Goal: Task Accomplishment & Management: Use online tool/utility

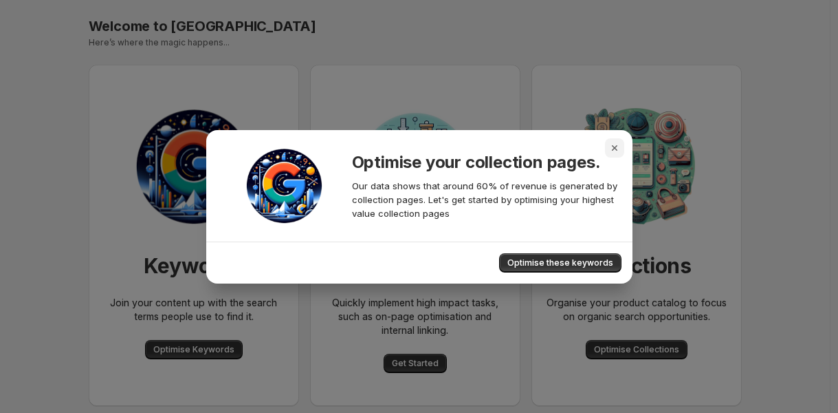
click at [613, 144] on icon "Close" at bounding box center [615, 148] width 14 height 14
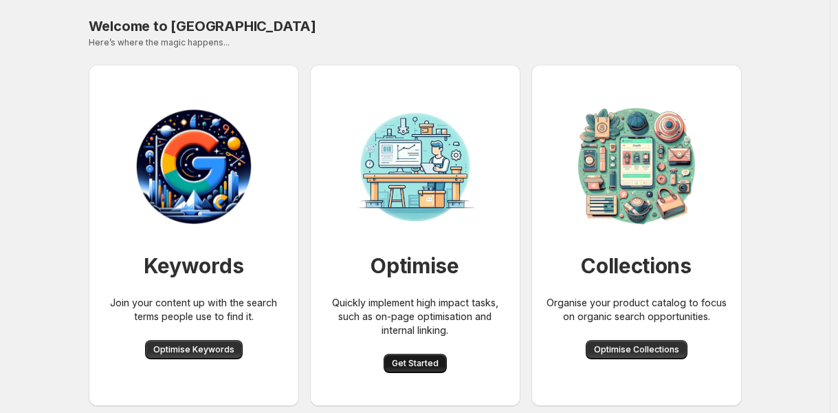
click at [404, 371] on button "Get Started" at bounding box center [415, 362] width 63 height 19
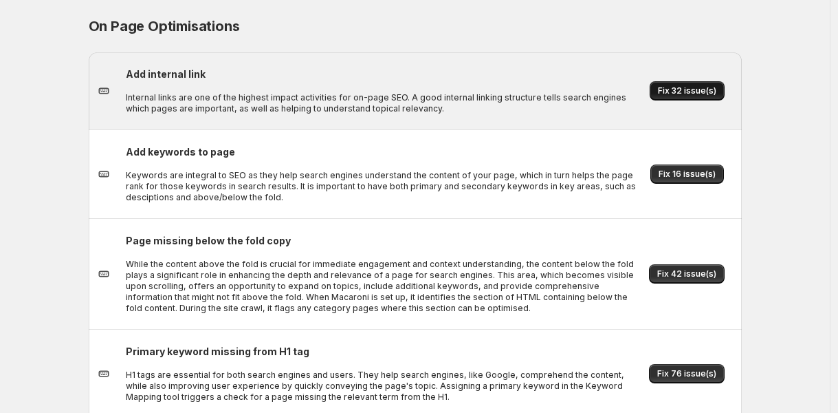
click at [675, 88] on span "Fix 32 issue(s)" at bounding box center [687, 90] width 58 height 11
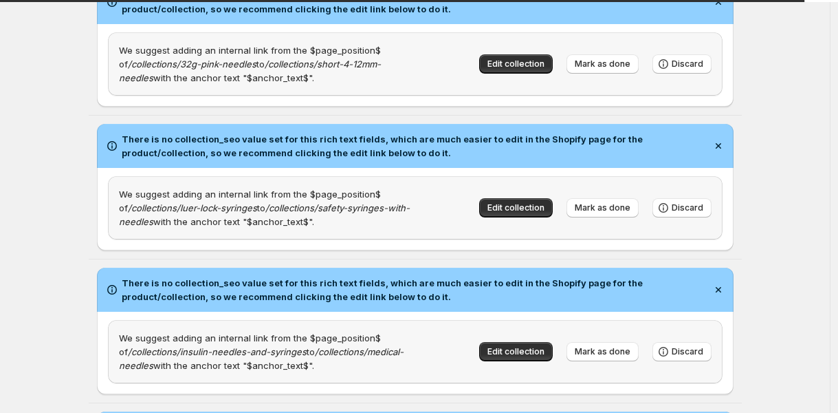
scroll to position [2323, 0]
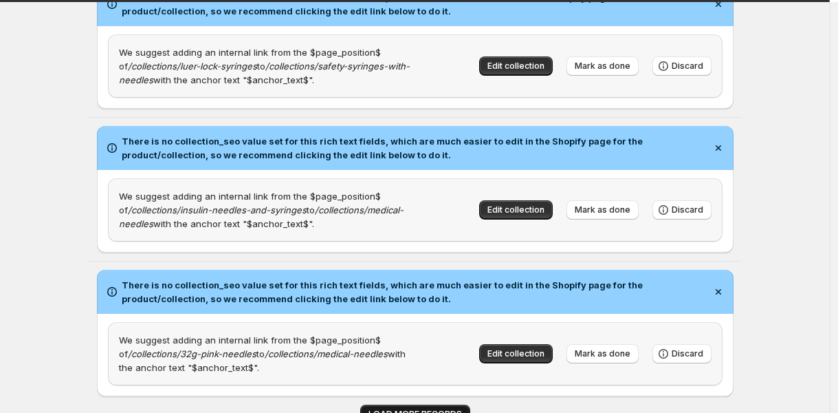
click at [381, 408] on span "LOAD MORE RECORDS" at bounding box center [416, 413] width 94 height 11
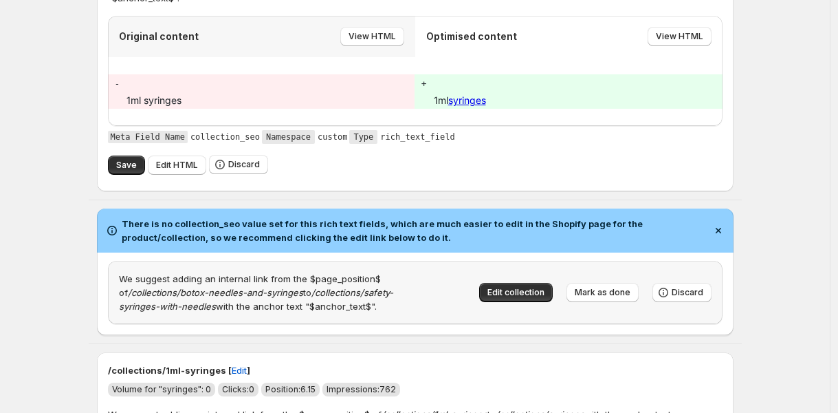
scroll to position [1855, 0]
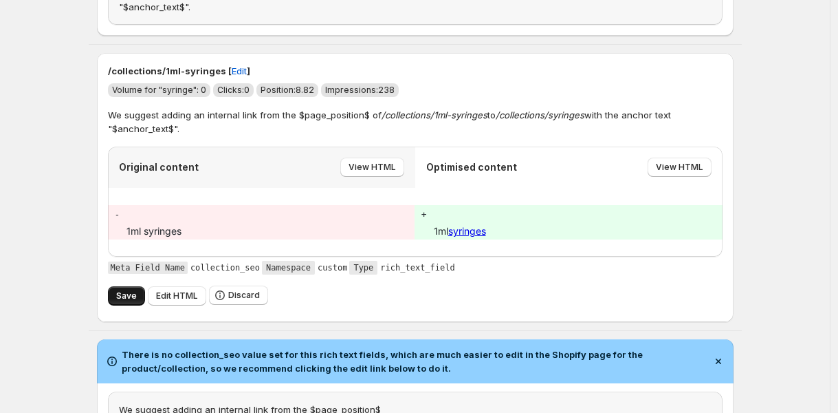
click at [121, 290] on span "Save" at bounding box center [126, 295] width 21 height 11
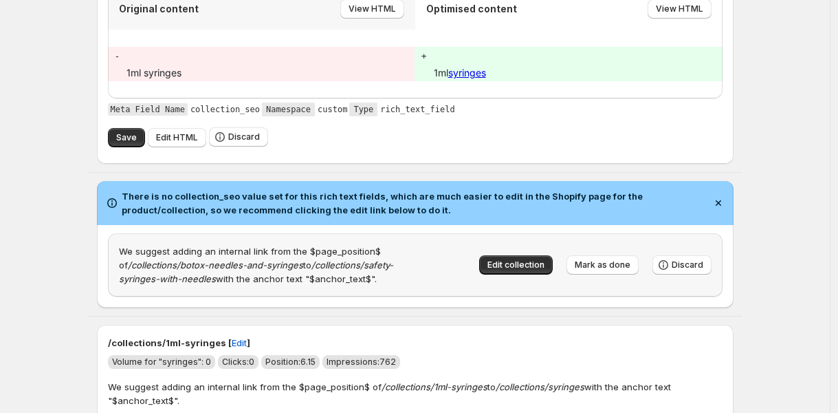
scroll to position [2295, 0]
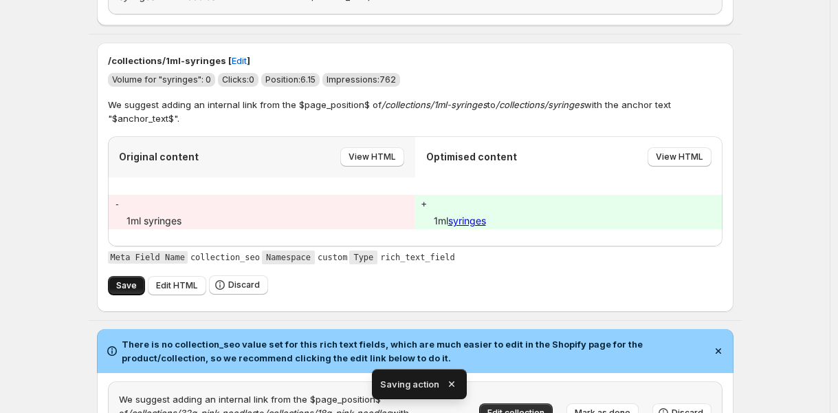
click at [122, 280] on span "Save" at bounding box center [126, 285] width 21 height 11
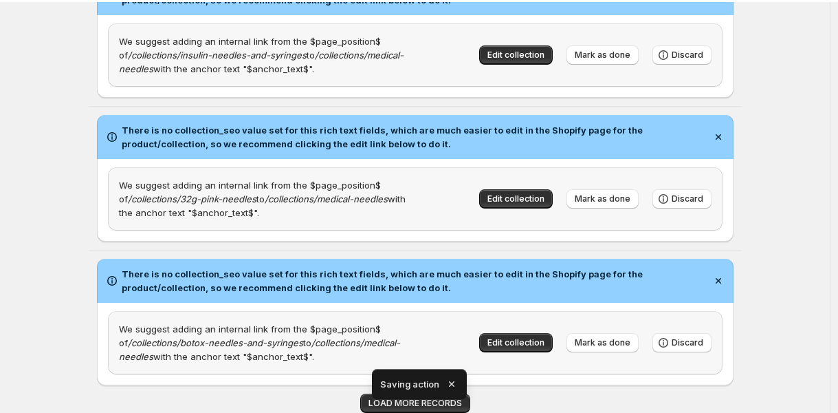
scroll to position [2558, 0]
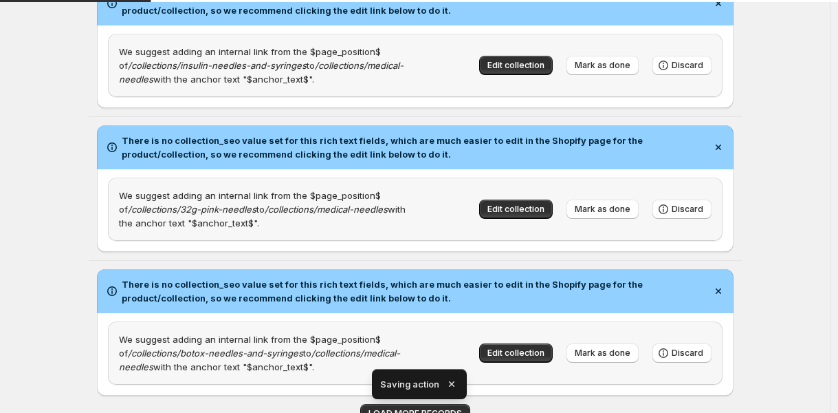
click at [450, 383] on icon "button" at bounding box center [451, 384] width 6 height 6
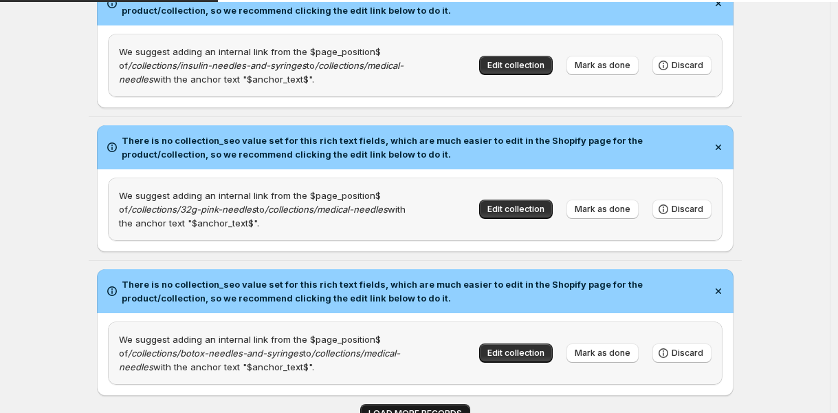
click at [438, 404] on button "LOAD MORE RECORDS" at bounding box center [415, 413] width 110 height 19
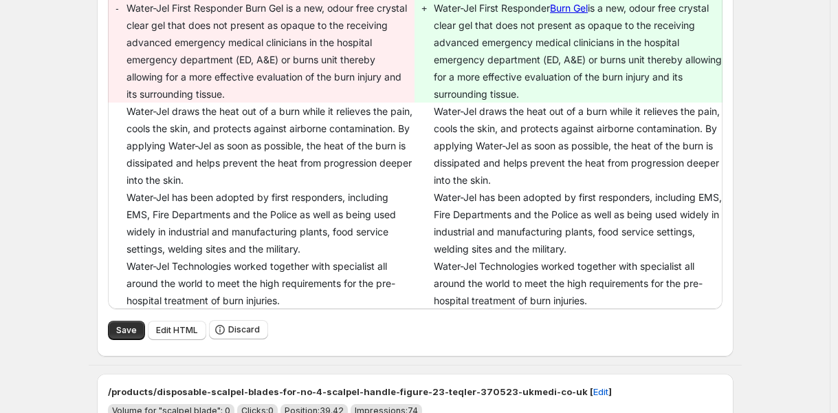
scroll to position [3836, 0]
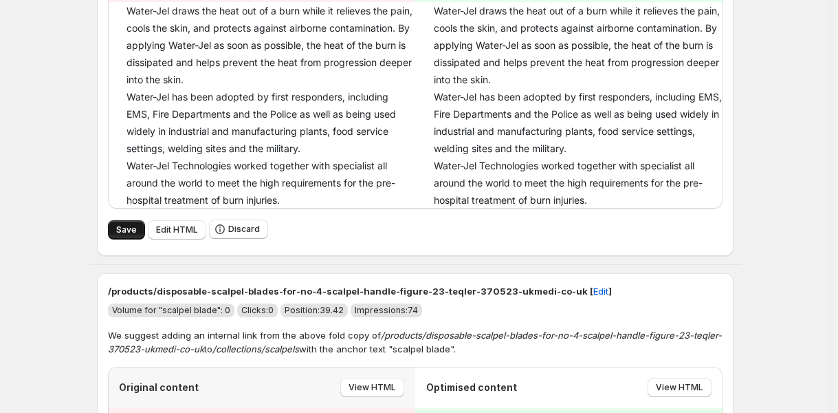
click at [132, 224] on span "Save" at bounding box center [126, 229] width 21 height 11
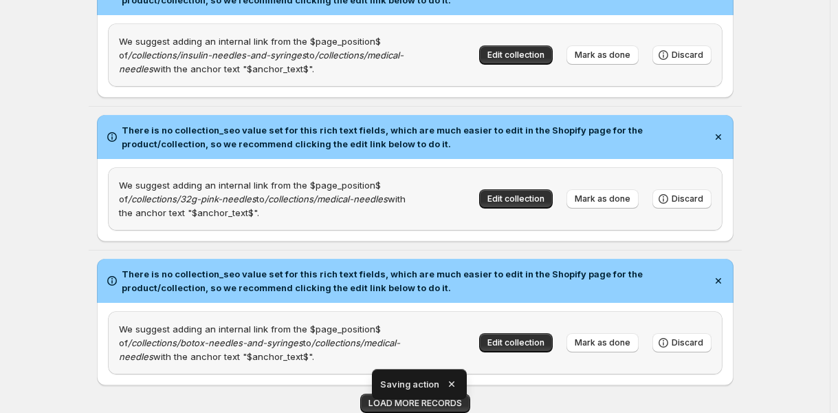
scroll to position [2779, 0]
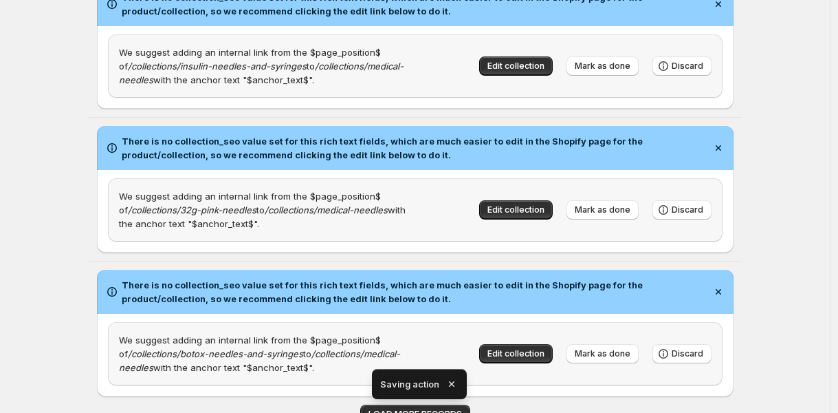
click at [454, 384] on icon "button" at bounding box center [452, 384] width 14 height 14
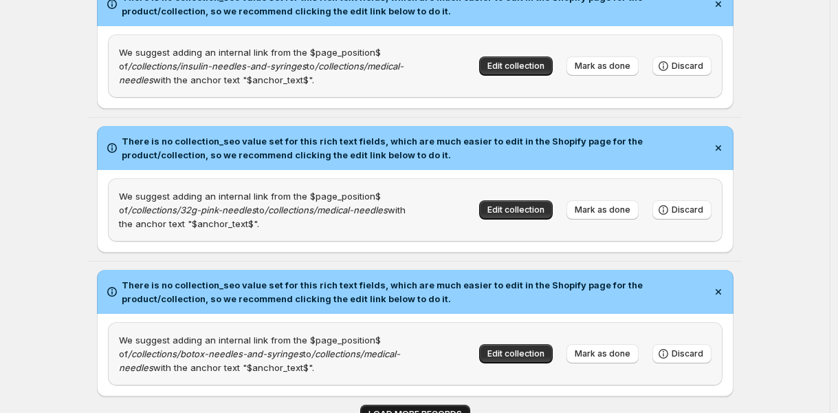
click at [439, 408] on span "LOAD MORE RECORDS" at bounding box center [416, 413] width 94 height 11
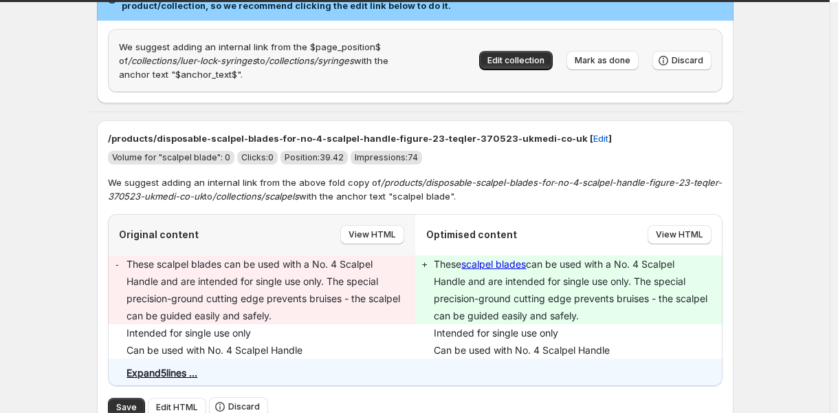
scroll to position [3491, 0]
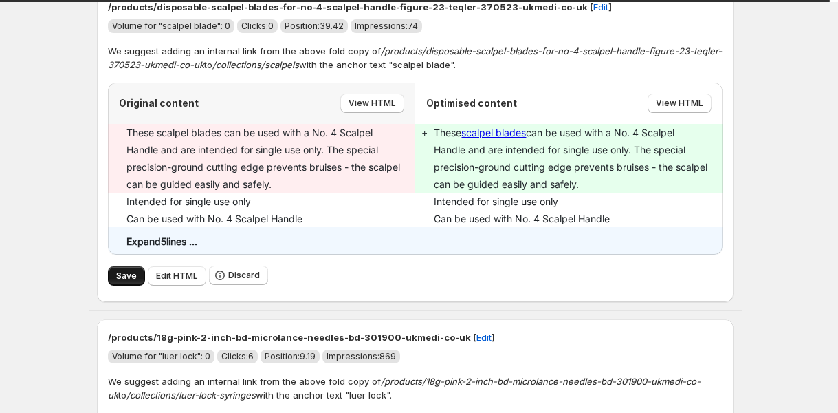
click at [128, 270] on span "Save" at bounding box center [126, 275] width 21 height 11
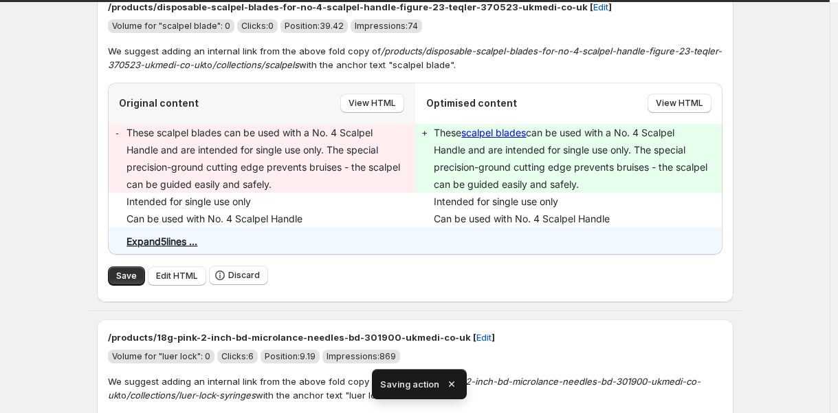
scroll to position [2779, 0]
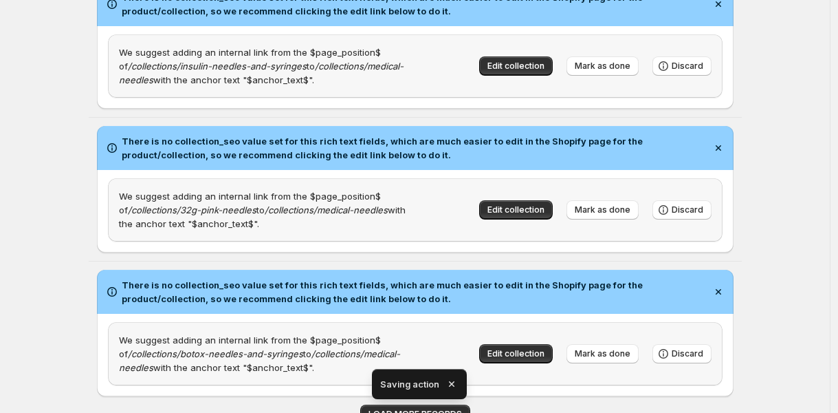
click at [448, 380] on icon "button" at bounding box center [452, 384] width 14 height 14
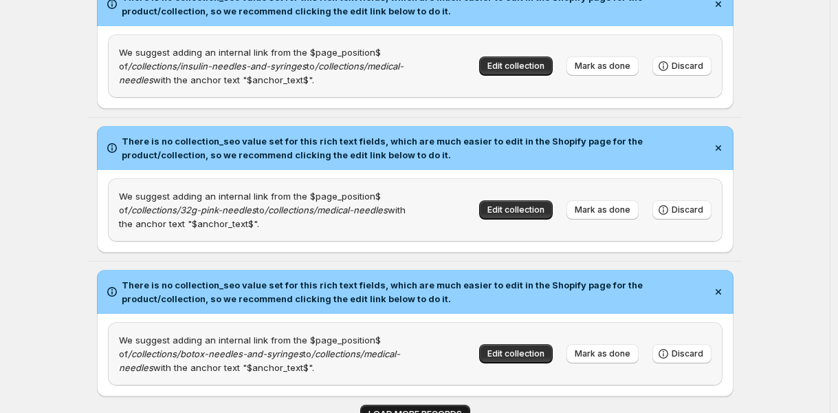
click at [427, 408] on span "LOAD MORE RECORDS" at bounding box center [416, 413] width 94 height 11
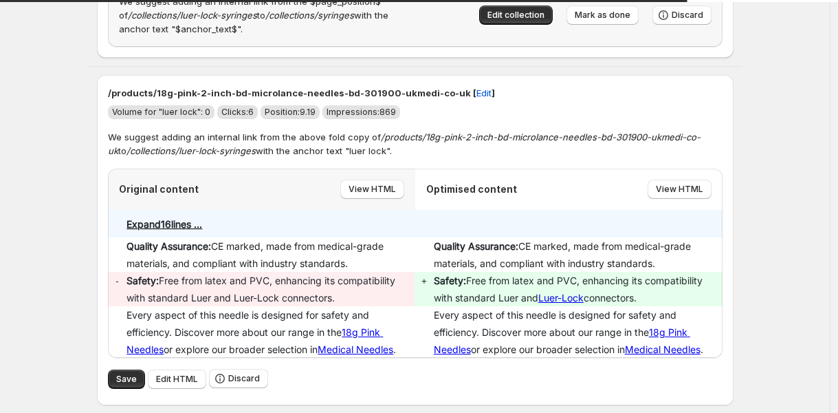
scroll to position [3499, 0]
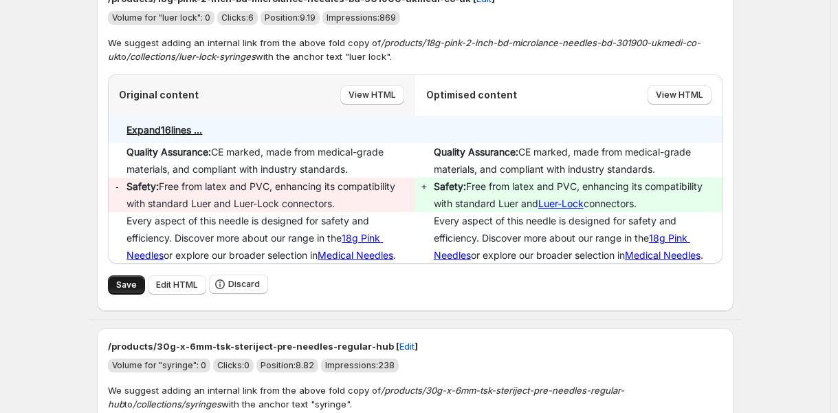
click at [124, 281] on button "Save" at bounding box center [126, 284] width 37 height 19
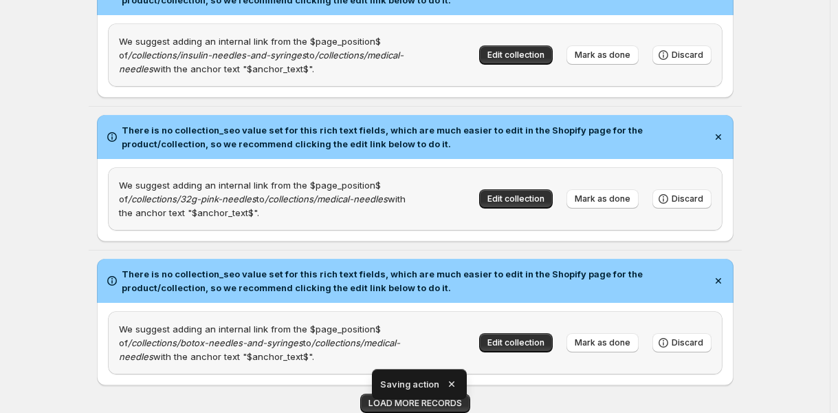
scroll to position [2779, 0]
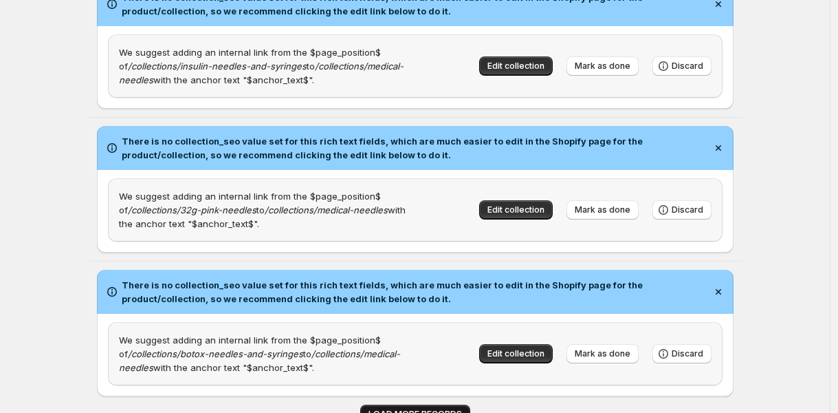
click at [404, 408] on span "LOAD MORE RECORDS" at bounding box center [416, 413] width 94 height 11
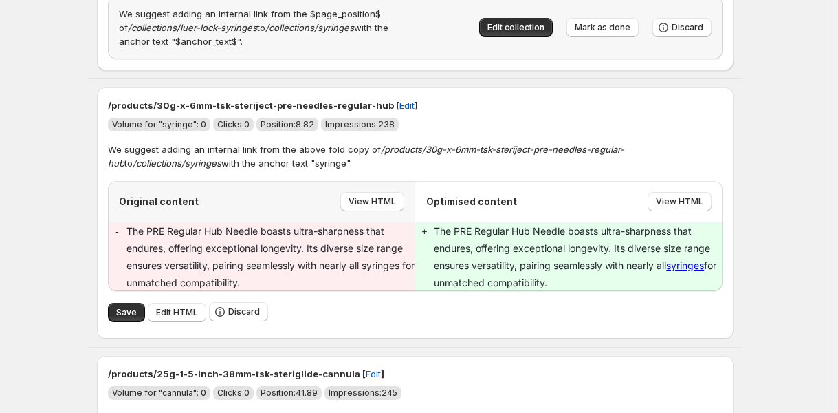
scroll to position [3560, 0]
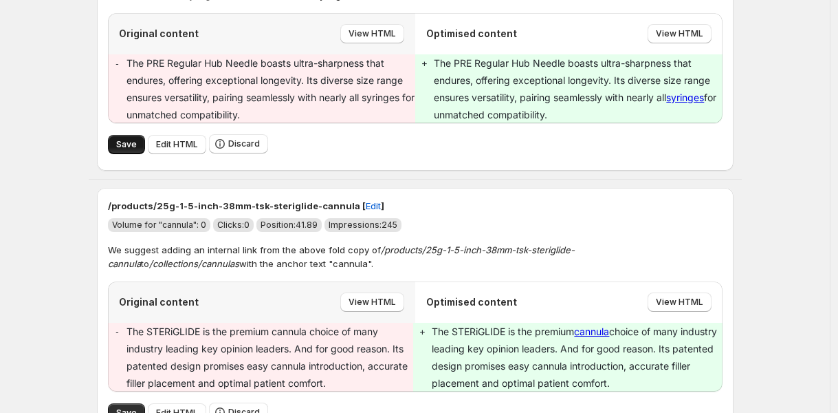
click at [118, 135] on button "Save" at bounding box center [126, 144] width 37 height 19
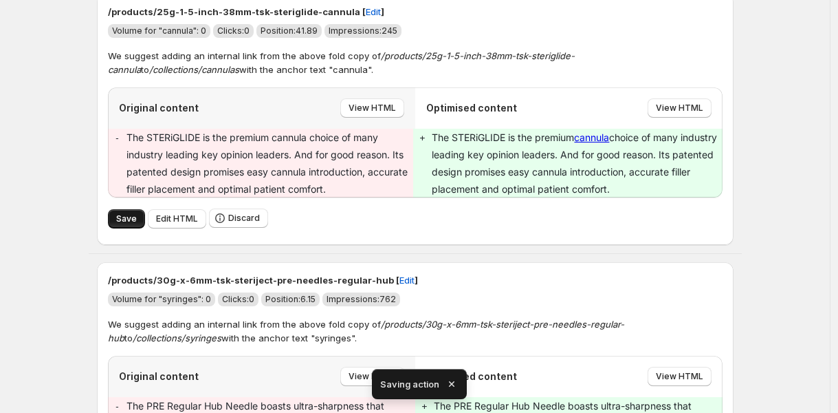
click at [122, 213] on span "Save" at bounding box center [126, 218] width 21 height 11
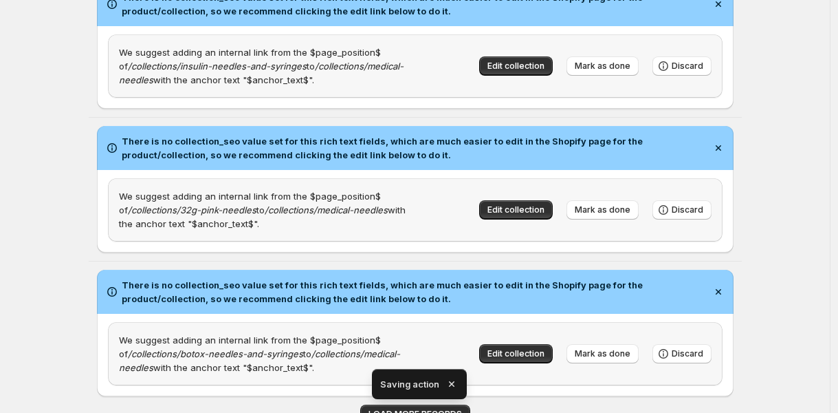
click at [448, 380] on icon "button" at bounding box center [452, 384] width 14 height 14
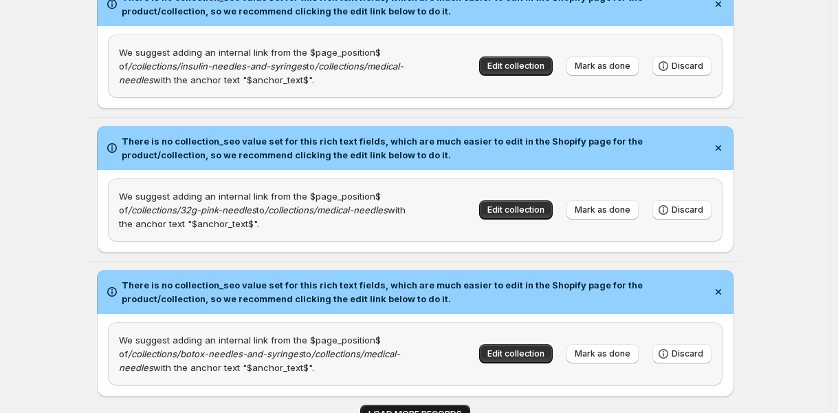
click at [452, 404] on button "LOAD MORE RECORDS" at bounding box center [415, 413] width 110 height 19
click at [443, 404] on button "LOAD MORE RECORDS" at bounding box center [415, 413] width 110 height 19
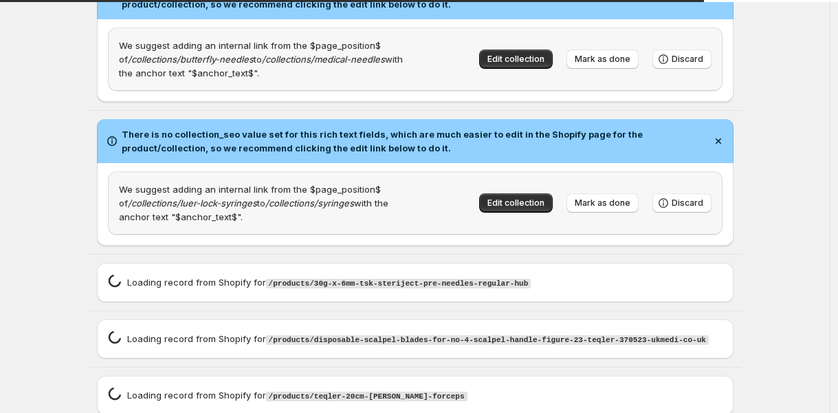
scroll to position [3274, 0]
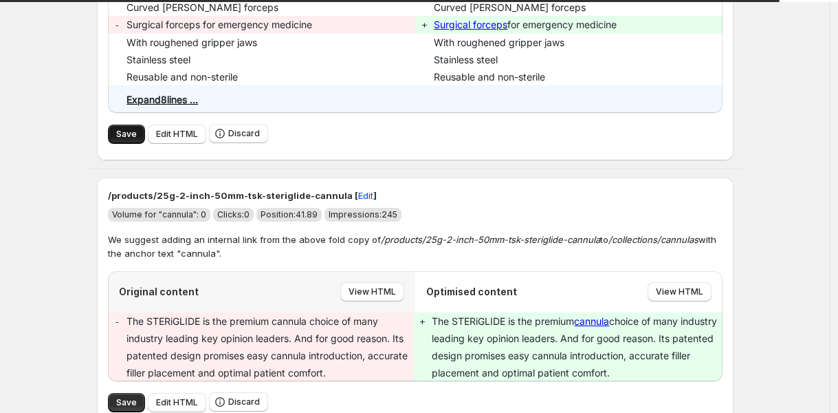
click at [128, 129] on span "Save" at bounding box center [126, 134] width 21 height 11
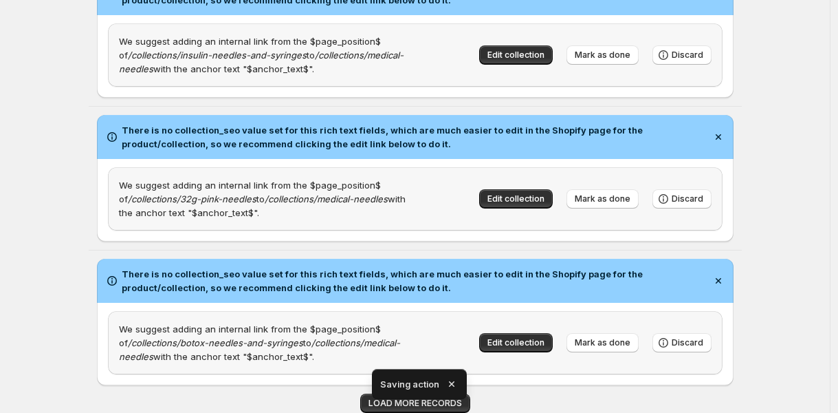
scroll to position [2779, 0]
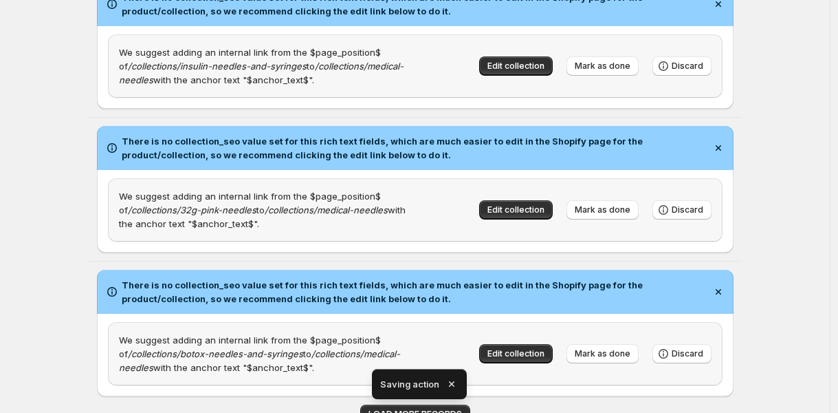
click at [450, 384] on icon "button" at bounding box center [451, 384] width 6 height 6
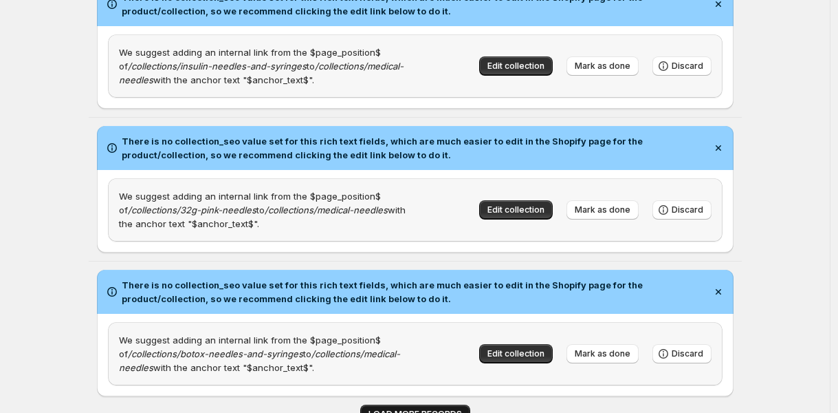
click at [430, 404] on button "LOAD MORE RECORDS" at bounding box center [415, 413] width 110 height 19
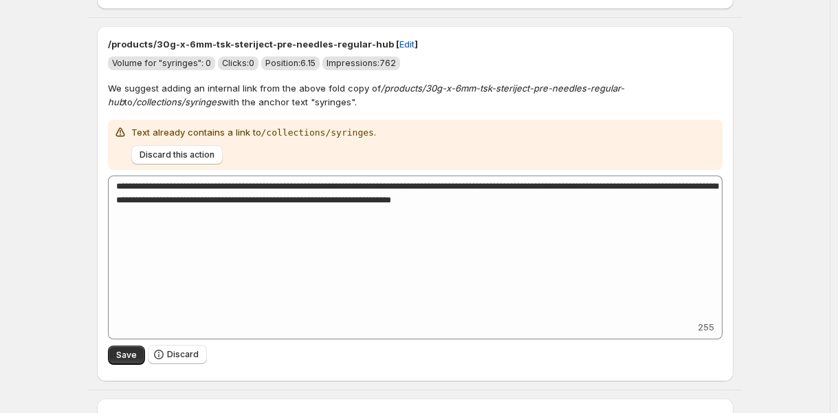
scroll to position [4066, 0]
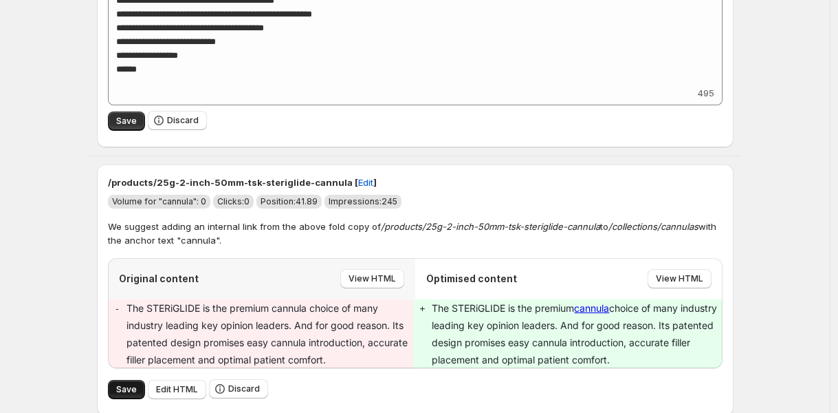
click at [133, 384] on span "Save" at bounding box center [126, 389] width 21 height 11
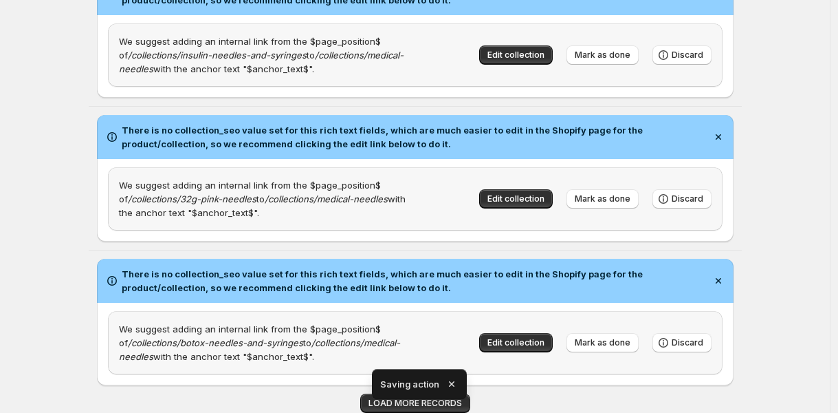
scroll to position [2779, 0]
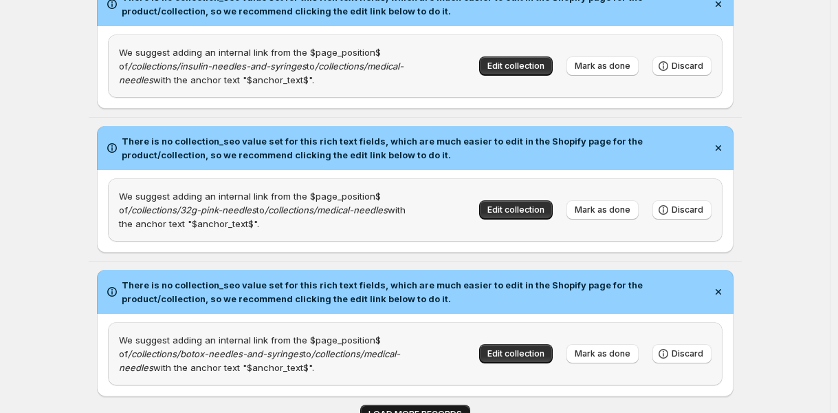
click at [406, 408] on span "LOAD MORE RECORDS" at bounding box center [416, 413] width 94 height 11
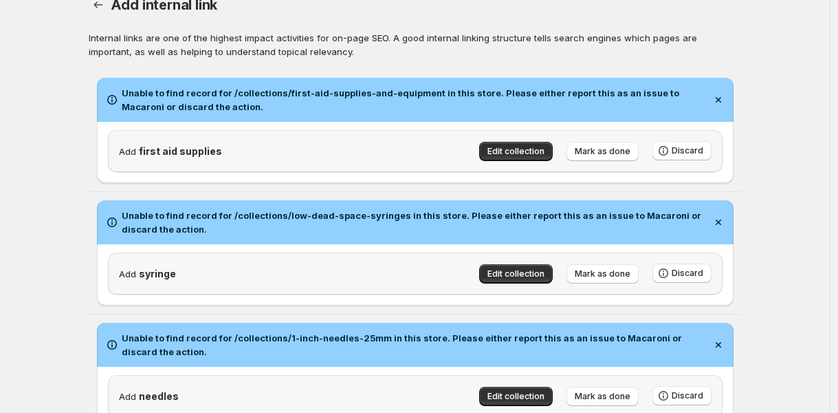
scroll to position [0, 0]
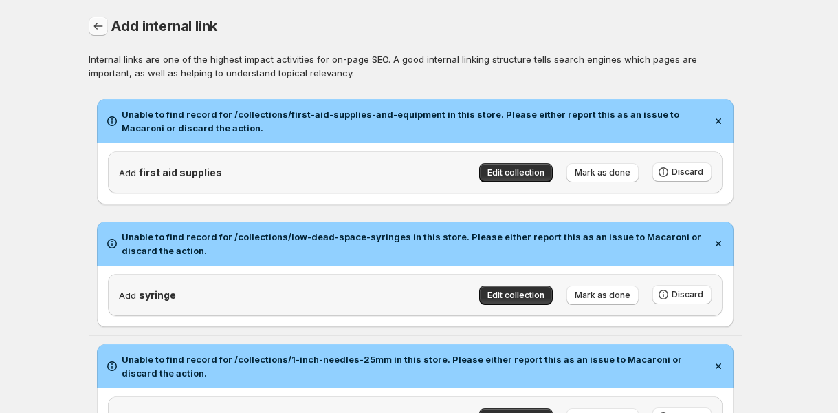
click at [100, 27] on icon "button" at bounding box center [98, 26] width 14 height 14
